Goal: Navigation & Orientation: Find specific page/section

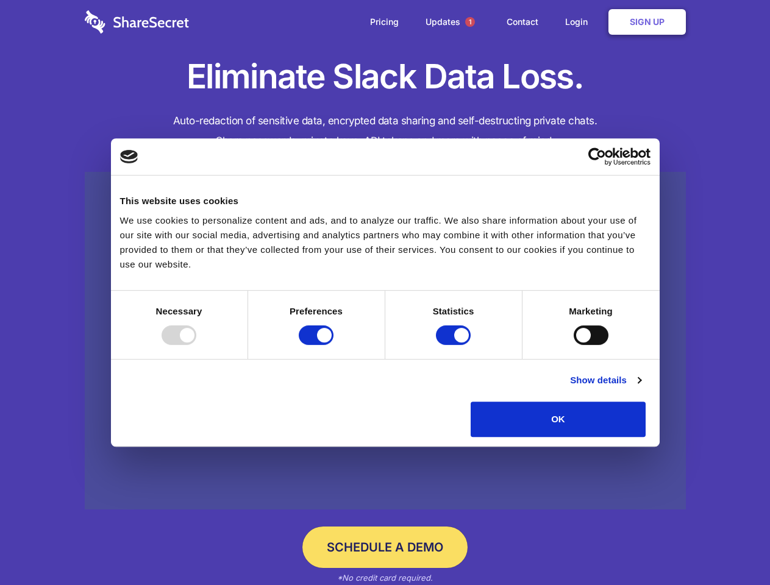
click at [196, 345] on div at bounding box center [179, 336] width 35 height 20
click at [334, 345] on input "Preferences" at bounding box center [316, 336] width 35 height 20
checkbox input "false"
click at [455, 345] on input "Statistics" at bounding box center [453, 336] width 35 height 20
checkbox input "false"
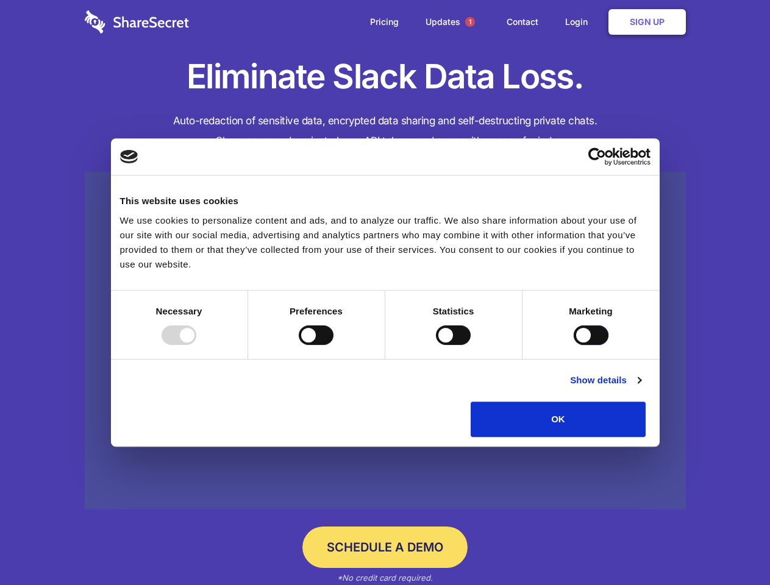
click at [574, 345] on input "Marketing" at bounding box center [591, 336] width 35 height 20
checkbox input "true"
click at [641, 388] on link "Show details" at bounding box center [605, 380] width 71 height 15
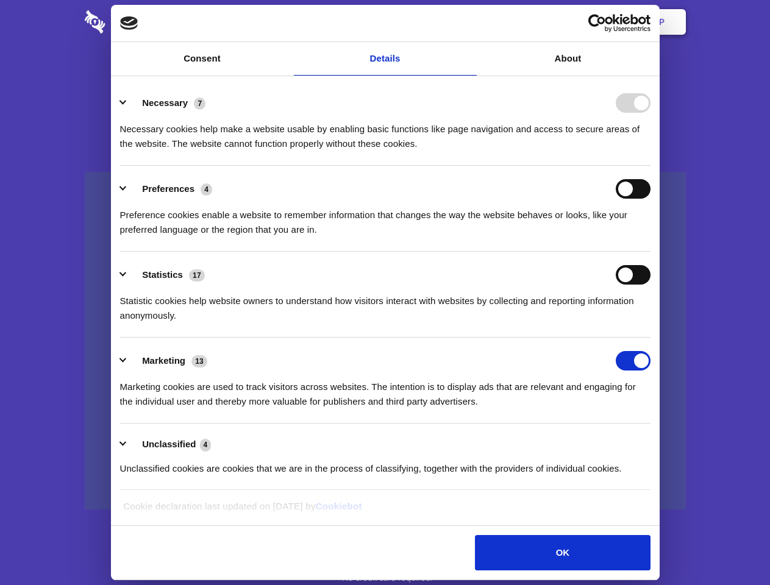
click at [651, 151] on div "Necessary 7 Necessary cookies help make a website usable by enabling basic func…" at bounding box center [385, 122] width 530 height 58
click at [469, 22] on span "1" at bounding box center [470, 22] width 10 height 10
